Goal: Task Accomplishment & Management: Manage account settings

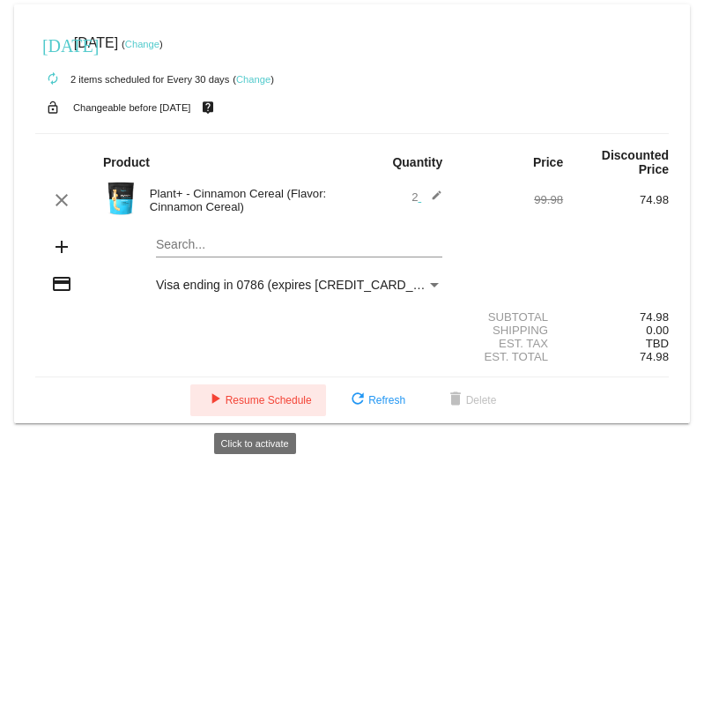
click at [238, 414] on button "play_arrow Resume Schedule" at bounding box center [258, 400] width 136 height 32
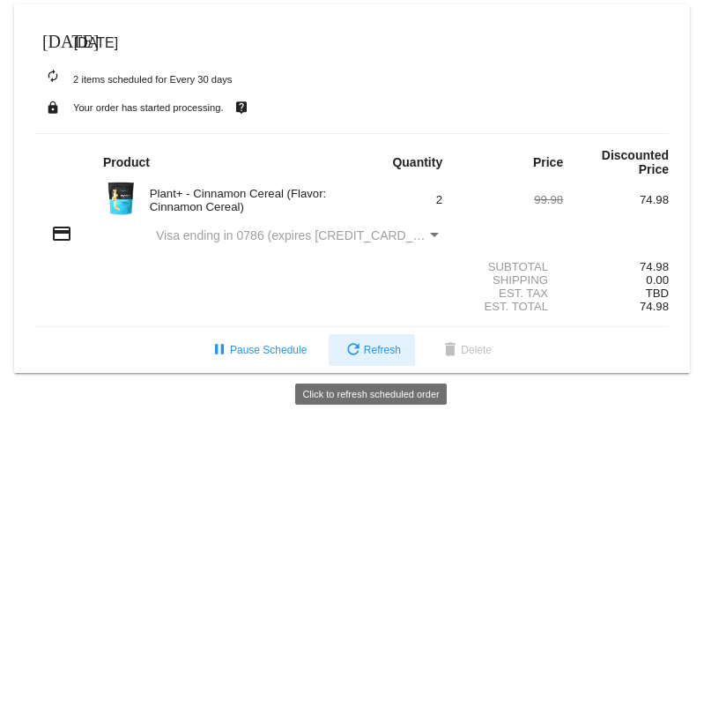
click at [383, 354] on span "refresh Refresh" at bounding box center [372, 350] width 58 height 12
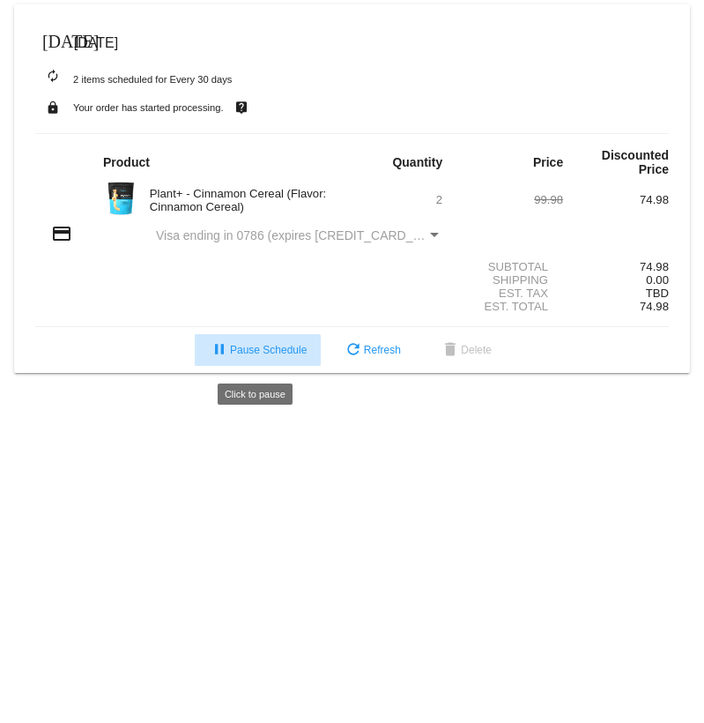
click at [251, 354] on span "pause Pause Schedule" at bounding box center [258, 350] width 98 height 12
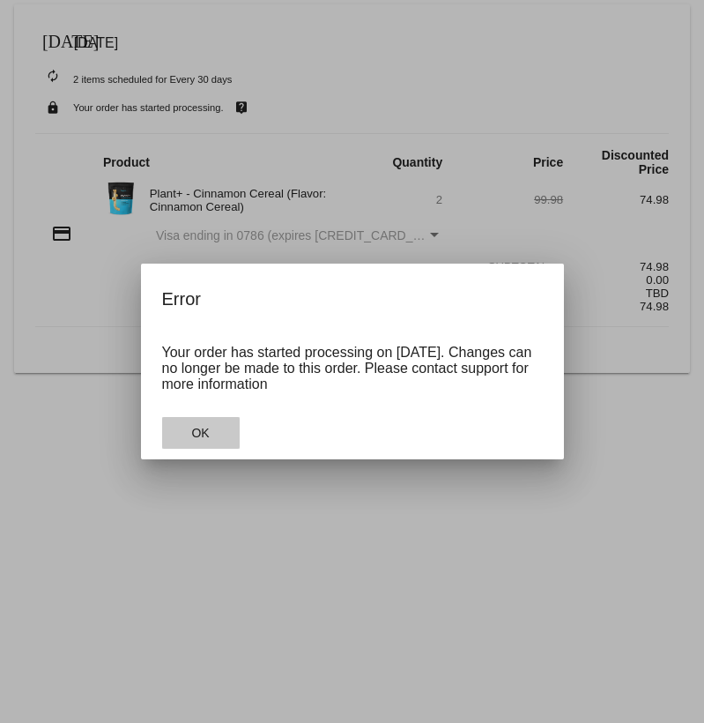
click at [211, 439] on button "OK" at bounding box center [201, 433] width 78 height 32
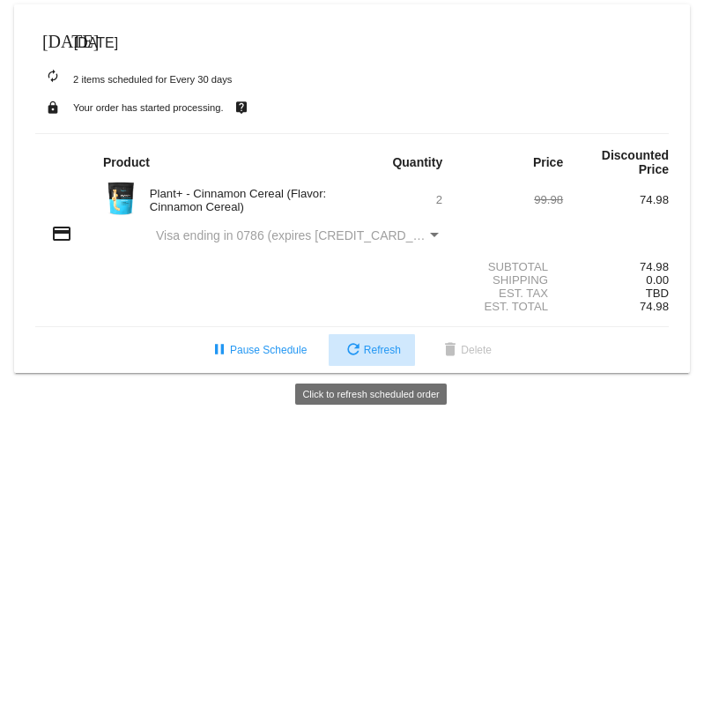
click at [364, 356] on span "refresh Refresh" at bounding box center [372, 350] width 58 height 12
